Goal: Information Seeking & Learning: Learn about a topic

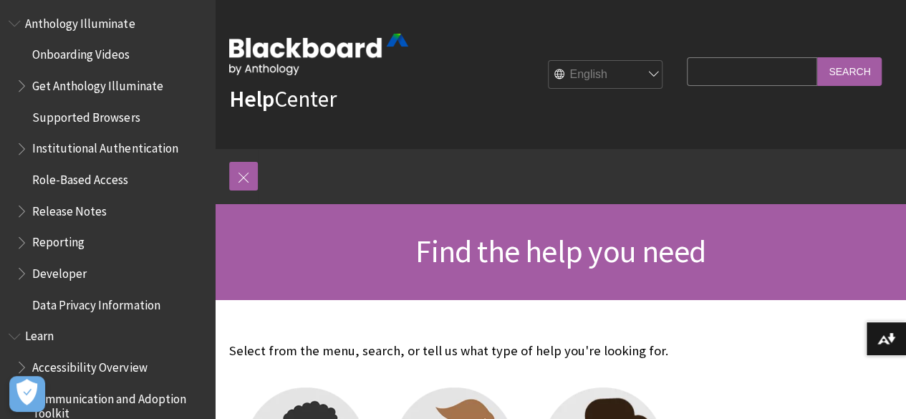
scroll to position [935, 0]
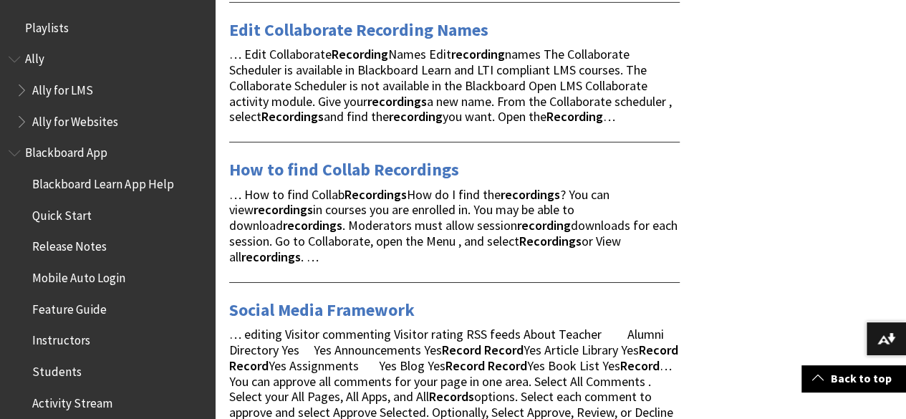
scroll to position [2407, 0]
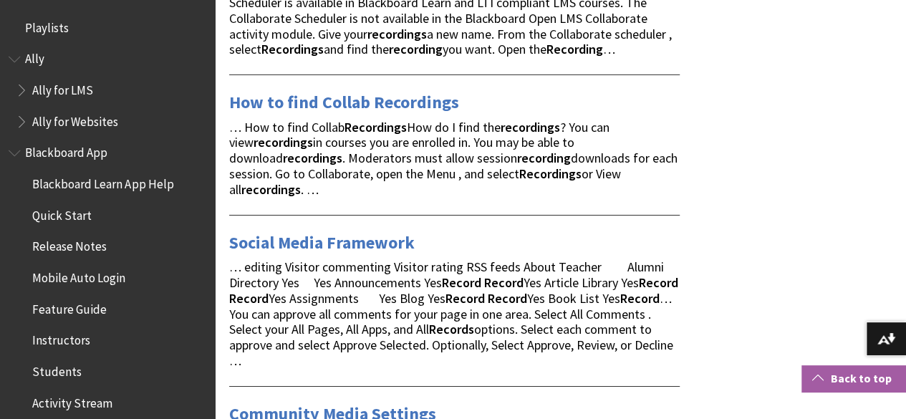
click at [872, 379] on link "Back to top" at bounding box center [853, 378] width 105 height 26
